Goal: Communication & Community: Answer question/provide support

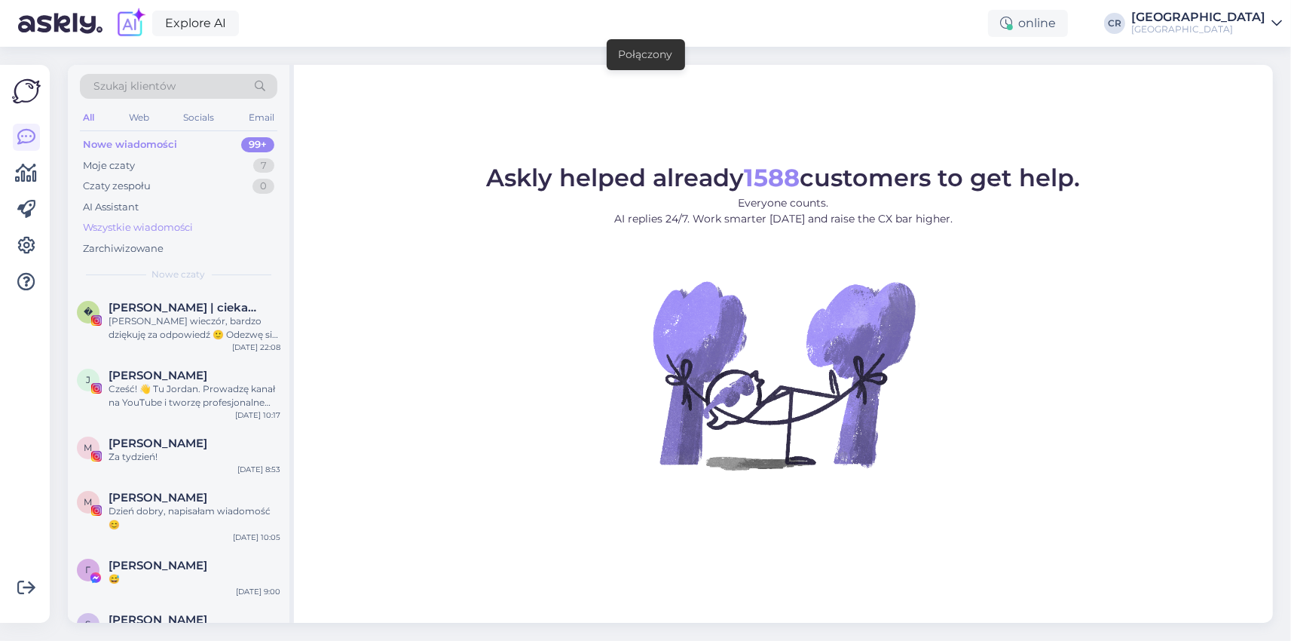
click at [161, 230] on div "Wszystkie wiadomości" at bounding box center [138, 227] width 110 height 15
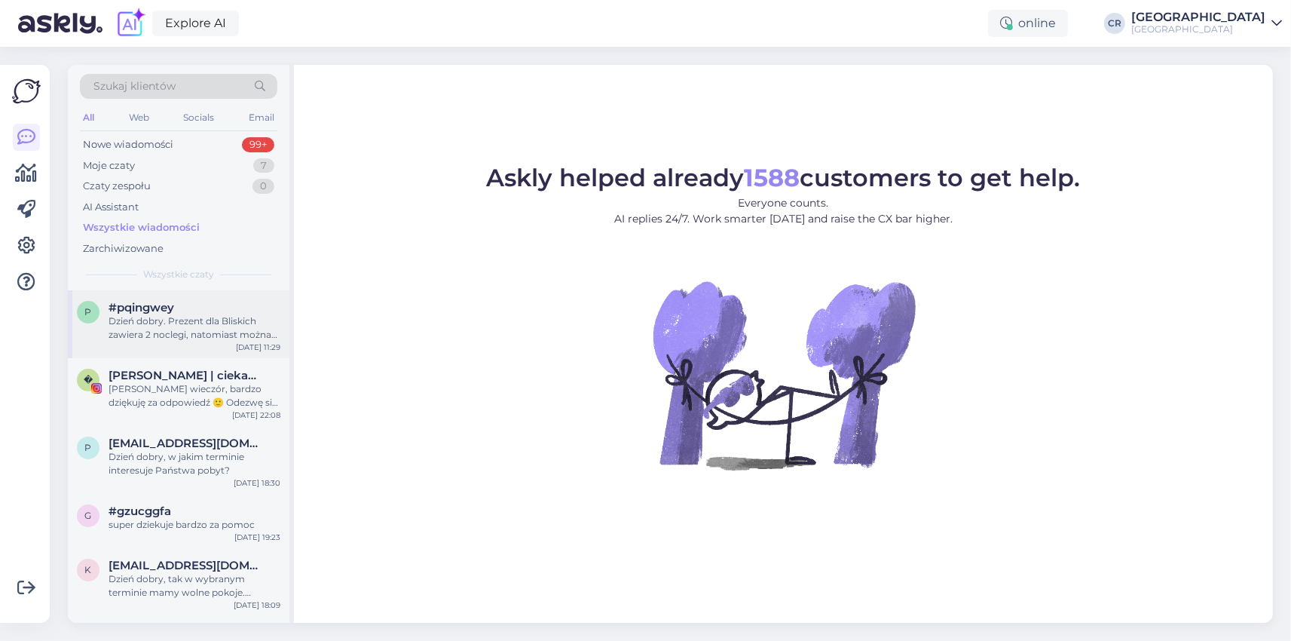
click at [200, 319] on div "Dzień dobry. Prezent dla Bliskich zawiera 2 noclegi, natomiast można dokupić do…" at bounding box center [195, 327] width 172 height 27
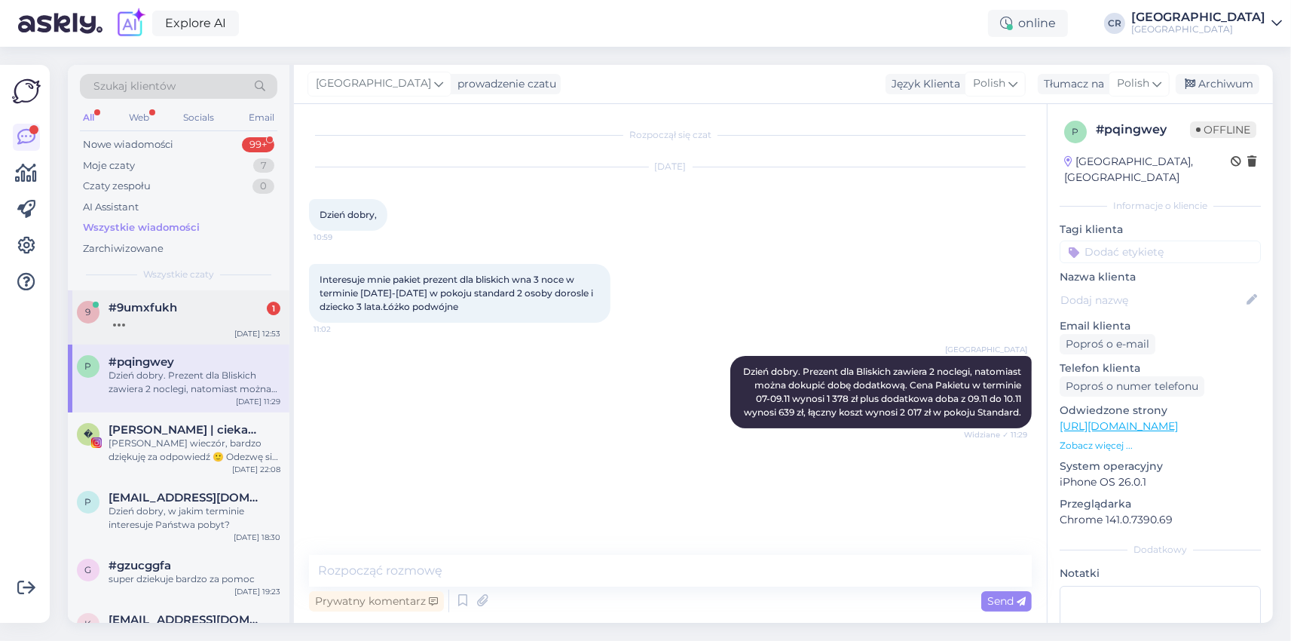
click at [151, 307] on span "#9umxfukh" at bounding box center [143, 308] width 69 height 14
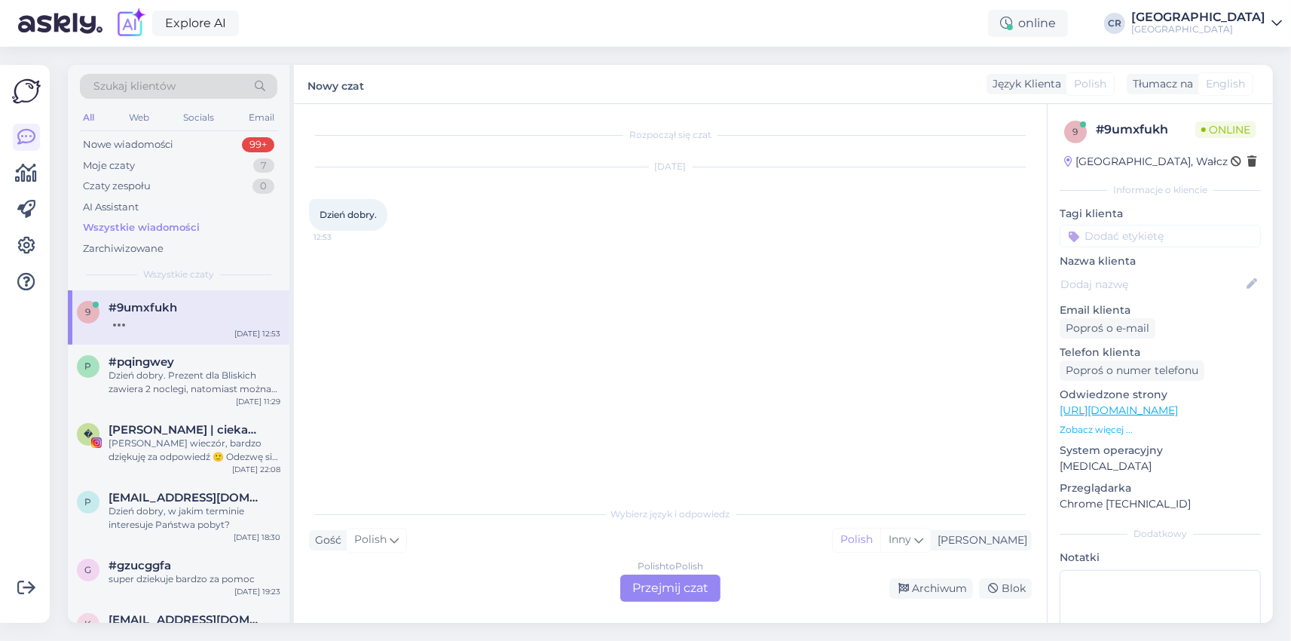
click at [669, 583] on div "Polish to Polish Przejmij czat" at bounding box center [670, 587] width 100 height 27
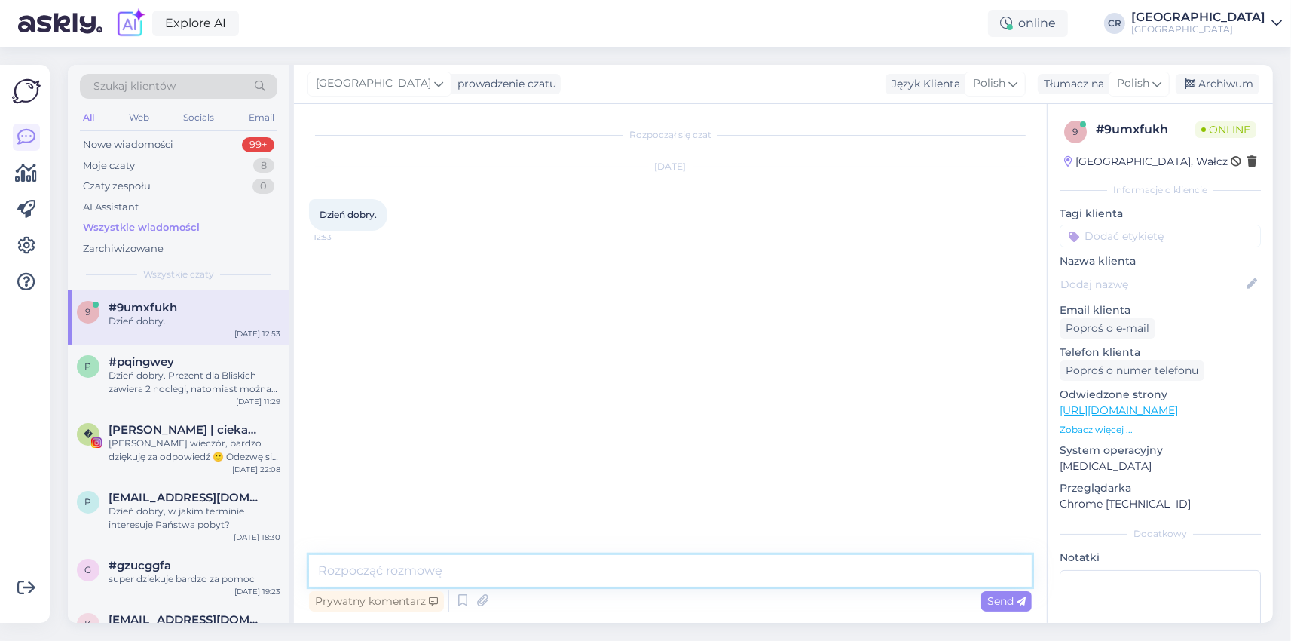
click at [536, 571] on textarea at bounding box center [670, 571] width 723 height 32
type textarea "Dzień dobry, w czym mogę pomóc?"
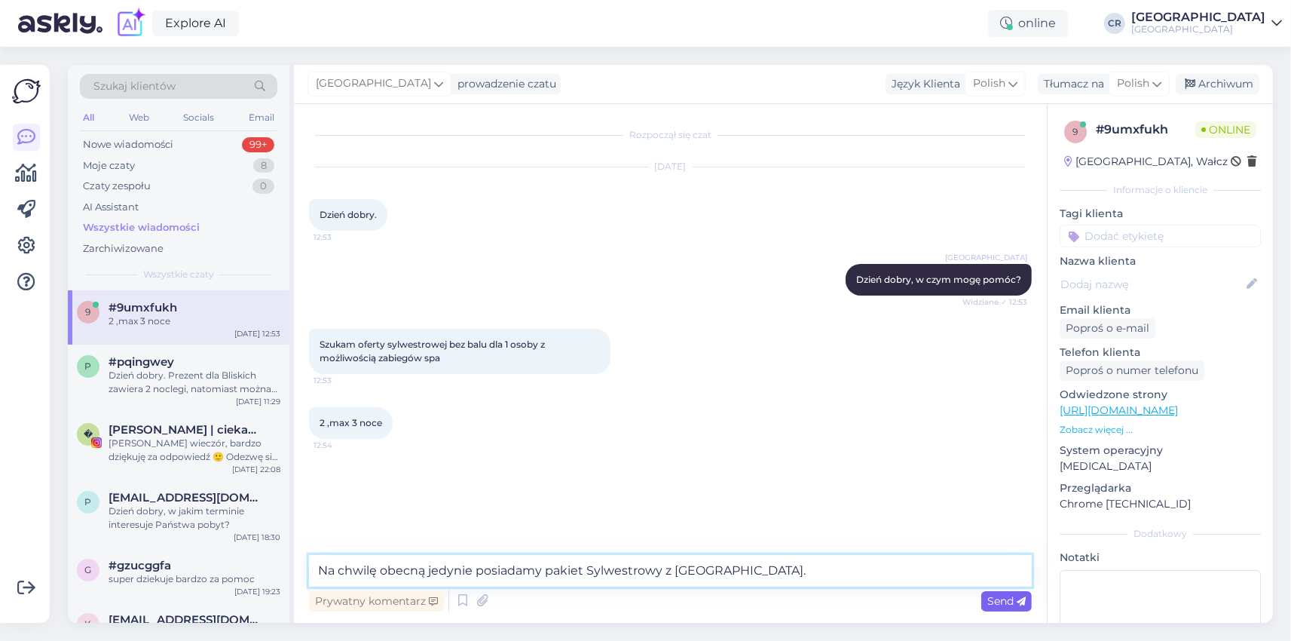
type textarea "Na chwilę obecną jedynie posiadamy pakiet Sylwestrowy z [GEOGRAPHIC_DATA]."
click at [999, 601] on span "Send" at bounding box center [1006, 601] width 38 height 14
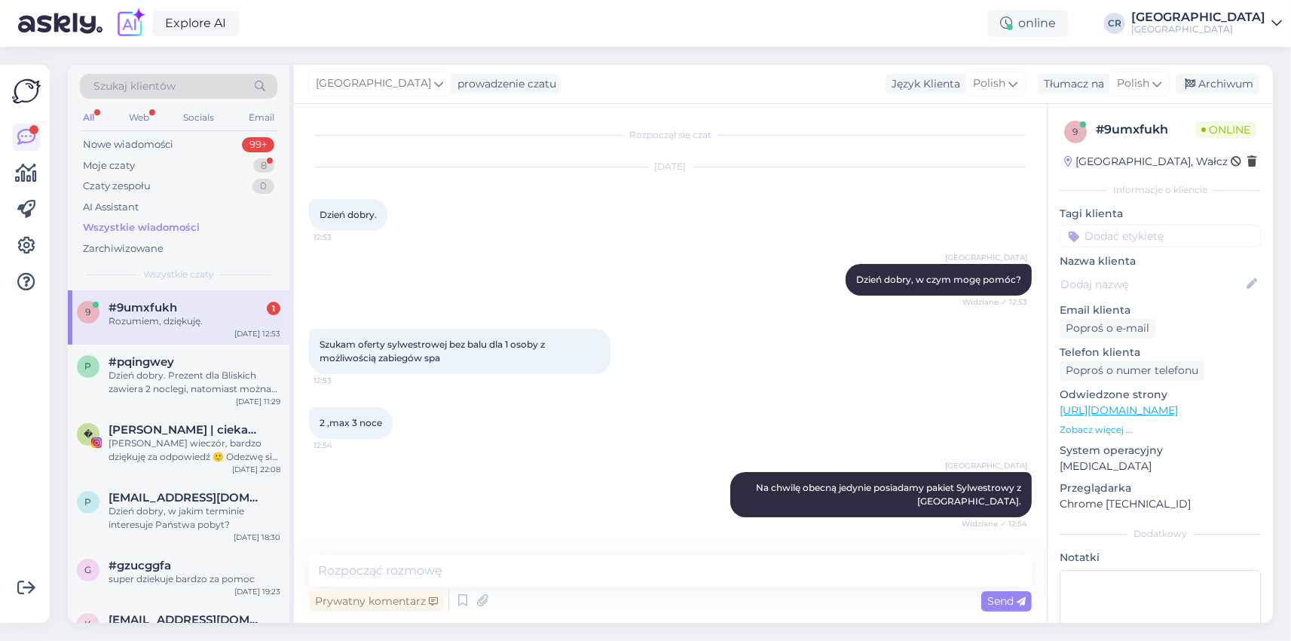
scroll to position [57, 0]
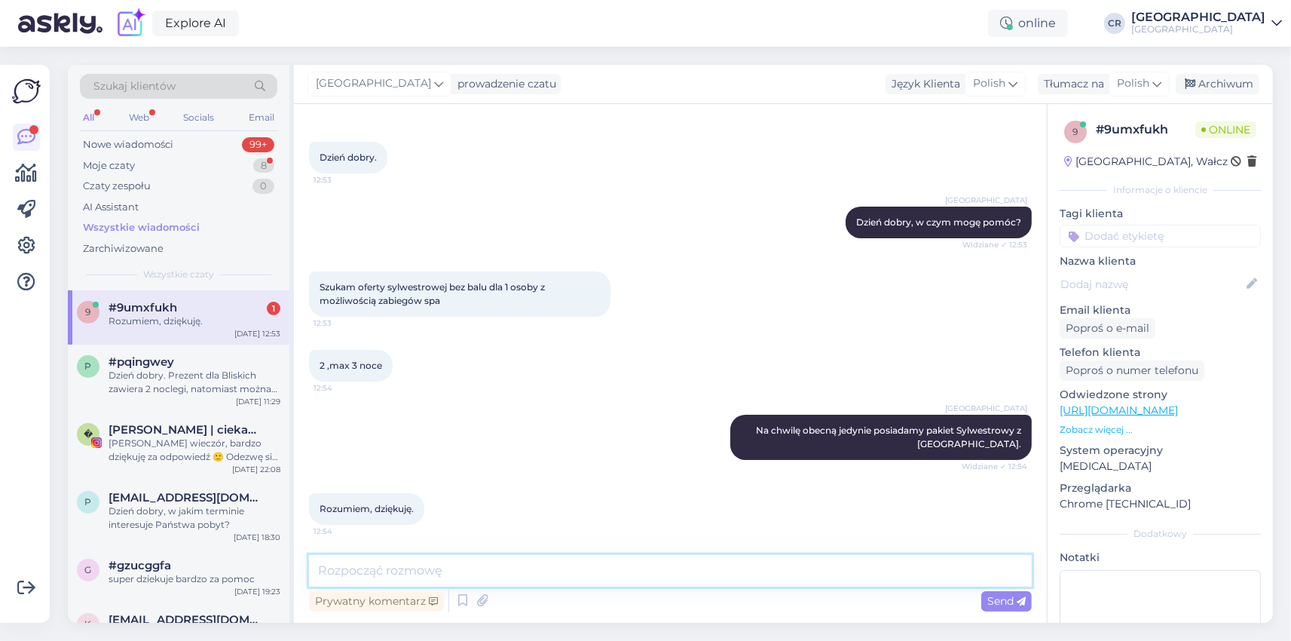
click at [822, 558] on textarea at bounding box center [670, 571] width 723 height 32
click at [196, 402] on div "p #pqingwey Dzień dobry. Prezent dla Bliskich zawiera 2 noclegi, natomiast możn…" at bounding box center [179, 378] width 222 height 68
